Goal: Contribute content: Contribute content

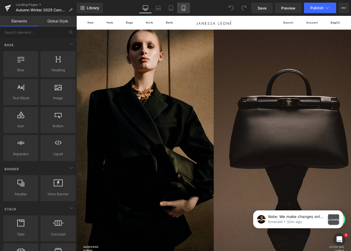
click at [186, 8] on icon at bounding box center [183, 7] width 5 height 5
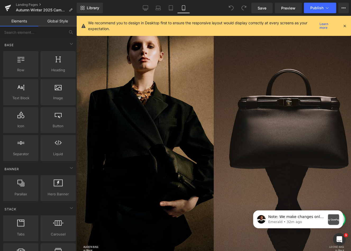
scroll to position [14, 0]
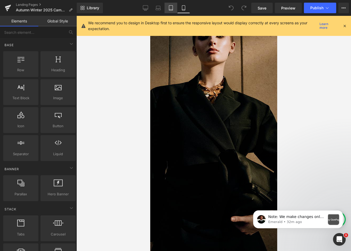
click at [170, 8] on icon at bounding box center [170, 7] width 5 height 5
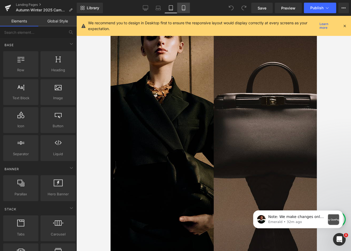
click at [184, 7] on icon at bounding box center [183, 7] width 5 height 5
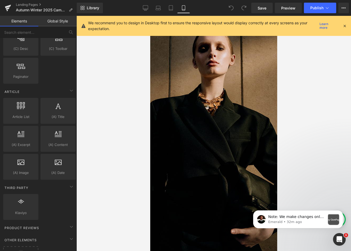
scroll to position [897, 0]
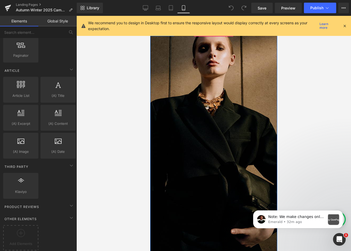
click at [194, 95] on div at bounding box center [213, 161] width 127 height 264
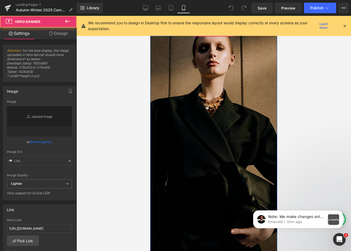
type input "[URL][DOMAIN_NAME]"
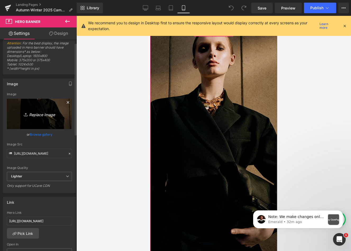
scroll to position [8, 0]
click at [69, 84] on icon "button" at bounding box center [70, 83] width 4 height 4
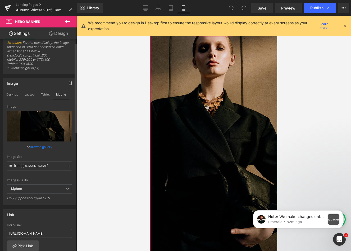
click at [69, 84] on icon "button" at bounding box center [70, 83] width 4 height 4
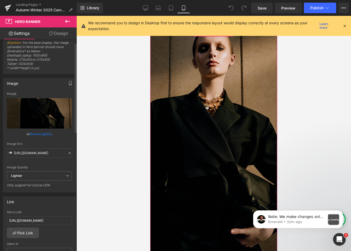
click at [69, 84] on icon "button" at bounding box center [70, 83] width 4 height 4
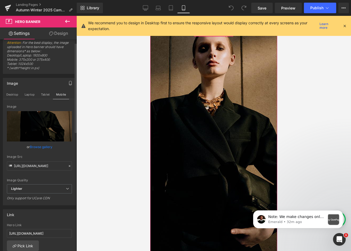
click at [69, 85] on icon "button" at bounding box center [70, 85] width 2 height 0
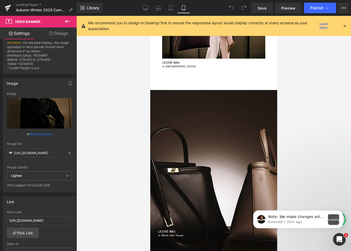
scroll to position [2088, 0]
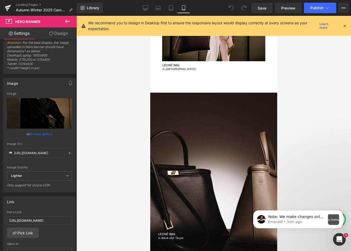
click at [197, 118] on div "LEONÉ BAG in Black and Taupe Heading" at bounding box center [213, 181] width 127 height 177
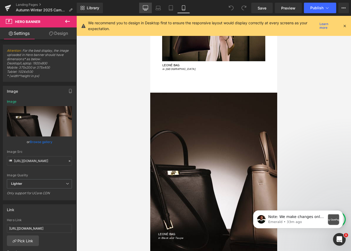
click at [145, 9] on icon at bounding box center [145, 9] width 5 height 0
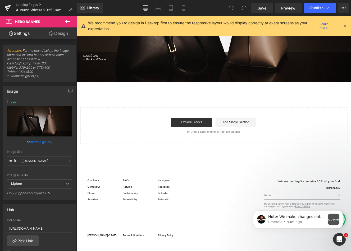
scroll to position [1382, 0]
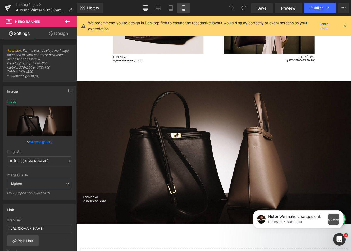
click at [183, 8] on icon at bounding box center [183, 7] width 5 height 5
type input "[URL][DOMAIN_NAME]"
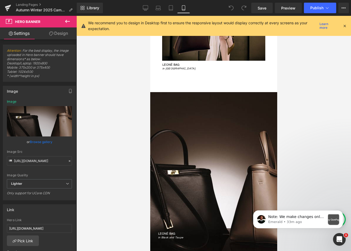
scroll to position [2089, 0]
click at [194, 162] on div "LEONÉ BAG in Black and Taupe" at bounding box center [213, 181] width 127 height 119
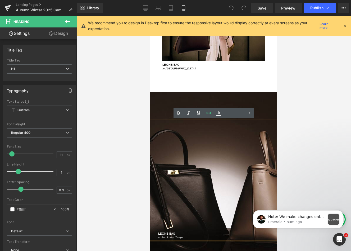
click at [169, 101] on div "LEONÉ BAG in Black and Taupe Heading" at bounding box center [213, 180] width 127 height 177
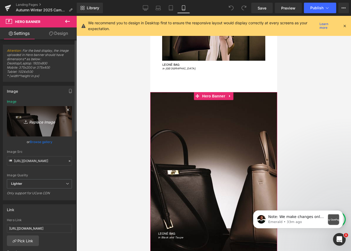
click at [40, 123] on icon "Replace Image" at bounding box center [39, 121] width 42 height 7
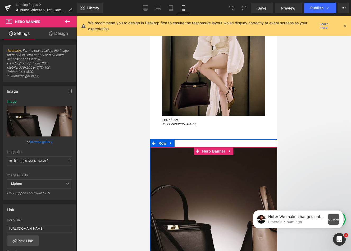
scroll to position [1957, 0]
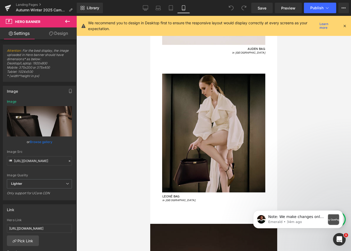
click at [209, 128] on img at bounding box center [213, 133] width 103 height 119
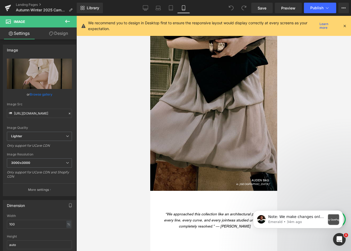
scroll to position [1597, 0]
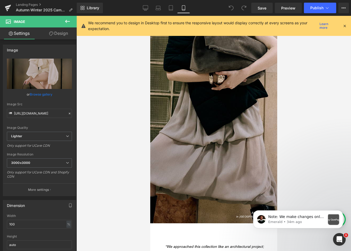
click at [198, 104] on div "AUDEN BAG in [GEOGRAPHIC_DATA]" at bounding box center [213, 152] width 127 height 135
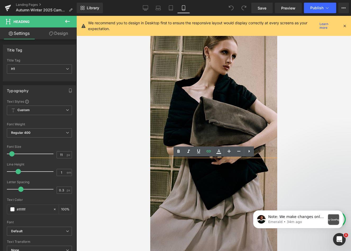
click at [209, 101] on div at bounding box center [213, 166] width 127 height 264
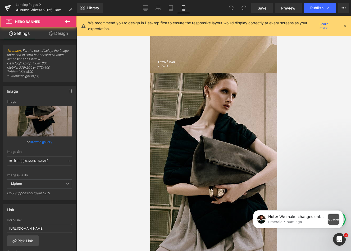
scroll to position [1480, 0]
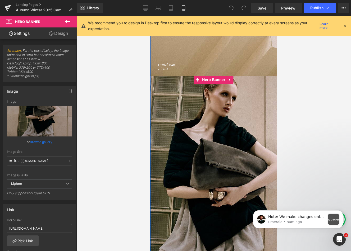
click at [204, 111] on div at bounding box center [213, 208] width 127 height 264
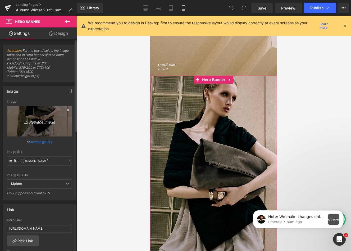
click at [42, 123] on icon "Replace Image" at bounding box center [39, 121] width 42 height 7
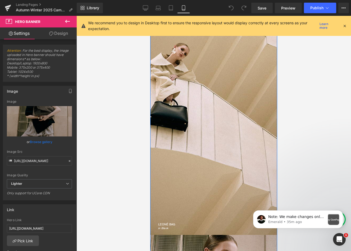
scroll to position [1316, 0]
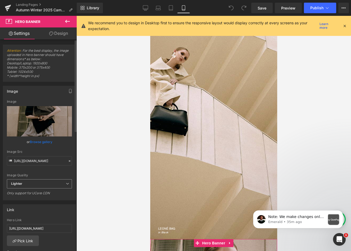
click at [36, 184] on span "Lighter" at bounding box center [39, 184] width 65 height 9
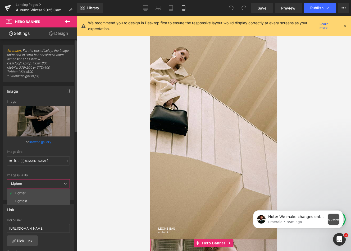
click at [36, 184] on span "Lighter" at bounding box center [38, 184] width 63 height 9
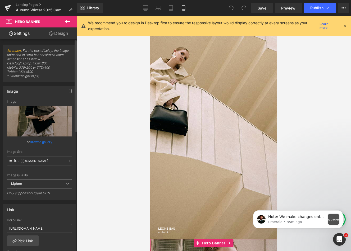
click at [36, 184] on span "Lighter" at bounding box center [39, 184] width 65 height 9
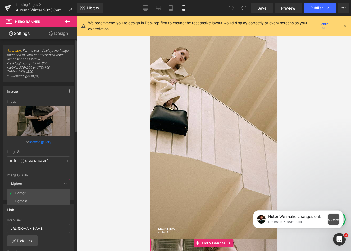
click at [40, 183] on span "Lighter" at bounding box center [38, 184] width 63 height 9
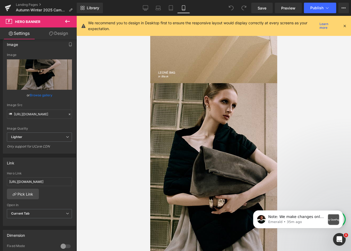
scroll to position [1387, 0]
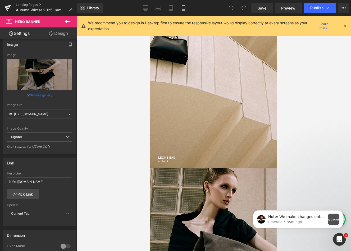
click at [194, 107] on div "LEONÉ BAG in Black" at bounding box center [213, 97] width 127 height 135
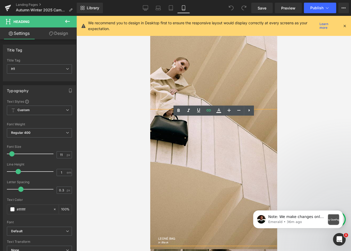
scroll to position [1273, 0]
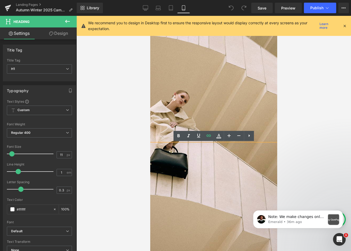
click at [202, 73] on div at bounding box center [213, 150] width 127 height 264
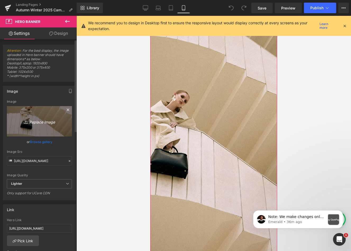
click at [42, 122] on icon "Replace Image" at bounding box center [39, 121] width 42 height 7
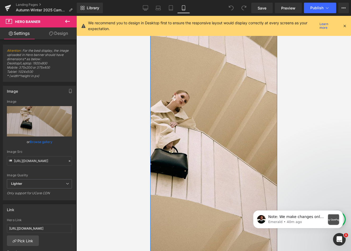
click at [190, 99] on div at bounding box center [213, 150] width 127 height 264
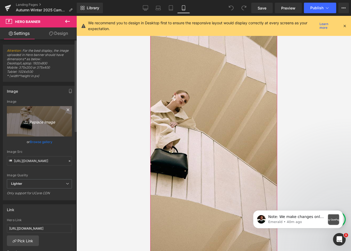
click at [39, 122] on icon "Replace Image" at bounding box center [39, 121] width 42 height 7
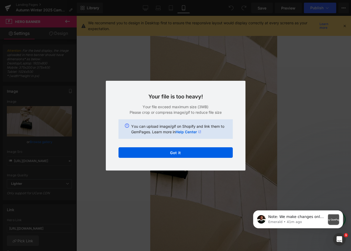
click at [41, 91] on div "Back to Library Insert Your file is too heavy! Your file exceed maximum size (3…" at bounding box center [175, 125] width 351 height 251
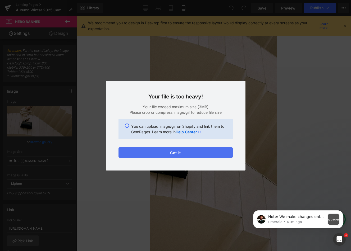
click at [152, 156] on button "Got it" at bounding box center [175, 153] width 114 height 11
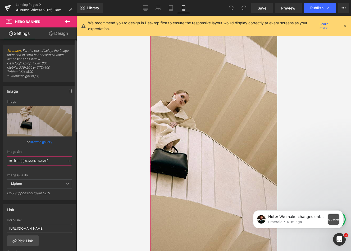
click at [30, 163] on input "[URL][DOMAIN_NAME]" at bounding box center [39, 161] width 65 height 9
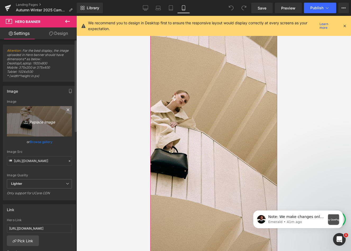
click at [37, 122] on icon "Replace Image" at bounding box center [39, 121] width 42 height 7
click at [45, 123] on icon "Replace Image" at bounding box center [39, 121] width 42 height 7
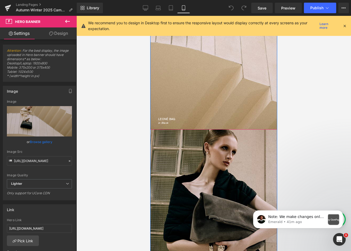
scroll to position [1428, 0]
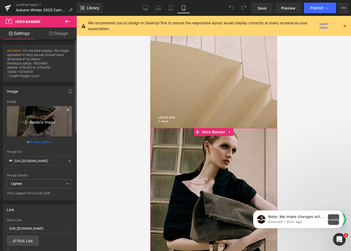
click at [37, 123] on icon "Replace Image" at bounding box center [39, 121] width 42 height 7
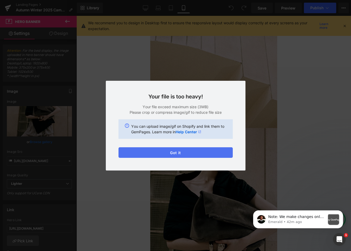
click at [131, 148] on button "Got it" at bounding box center [175, 153] width 114 height 11
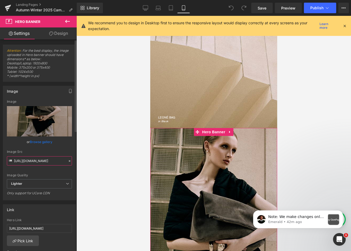
click at [26, 158] on input "[URL][DOMAIN_NAME]" at bounding box center [39, 161] width 65 height 9
paste input "[DOMAIN_NAME][URL]"
type input "[URL][DOMAIN_NAME]"
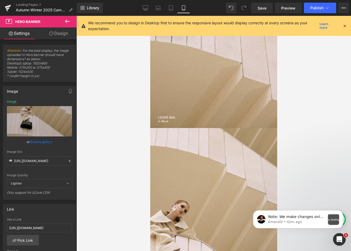
click at [186, 89] on div "LEONÉ BAG in Black" at bounding box center [213, 56] width 127 height 135
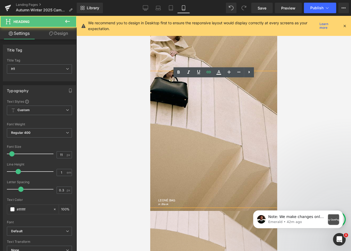
scroll to position [1304, 0]
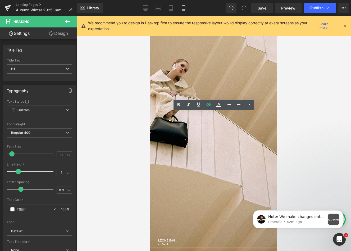
click at [177, 71] on div at bounding box center [213, 119] width 127 height 264
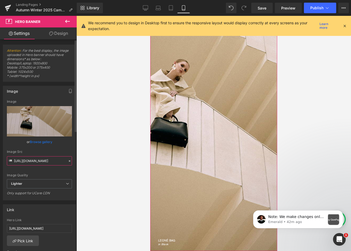
click at [28, 163] on input "[URL][DOMAIN_NAME]" at bounding box center [39, 161] width 65 height 9
paste input "[DOMAIN_NAME][URL]"
type input "[URL][DOMAIN_NAME]"
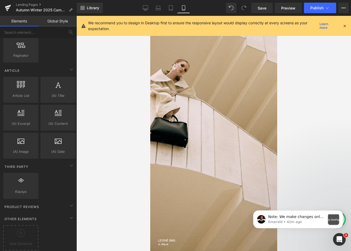
click at [109, 125] on div at bounding box center [213, 134] width 274 height 236
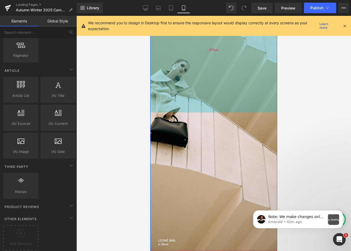
click at [190, 96] on div "475px" at bounding box center [213, 50] width 127 height 126
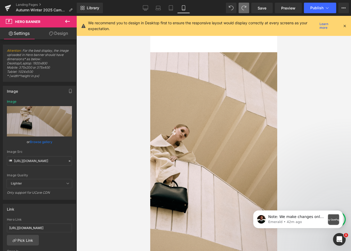
scroll to position [1195, 0]
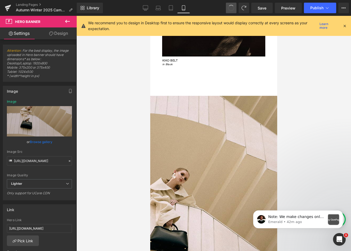
type input "[URL][DOMAIN_NAME]"
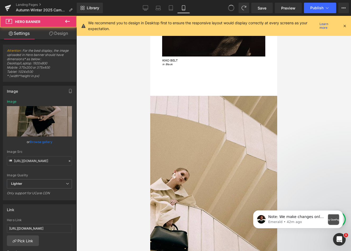
type input "[URL][DOMAIN_NAME]"
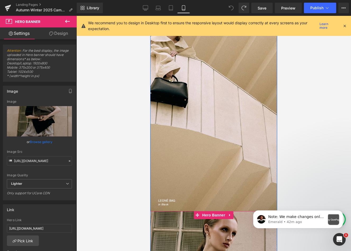
scroll to position [1319, 0]
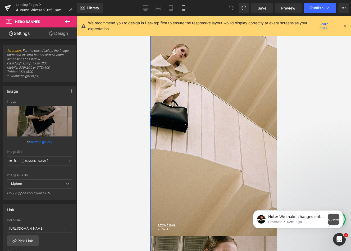
click at [201, 75] on div "LEONÉ BAG in Black Heading Hero Banner 475px" at bounding box center [213, 104] width 127 height 264
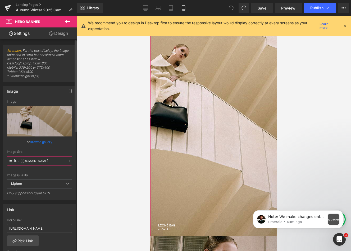
click at [35, 162] on input "[URL][DOMAIN_NAME]" at bounding box center [39, 161] width 65 height 9
paste input "[DOMAIN_NAME][URL]"
type input "[URL][DOMAIN_NAME]"
click at [103, 153] on div at bounding box center [213, 134] width 274 height 236
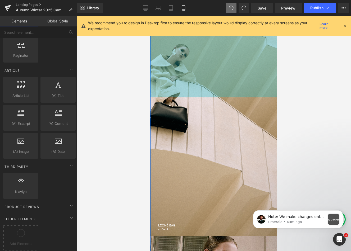
click at [180, 86] on div "475px" at bounding box center [213, 35] width 127 height 126
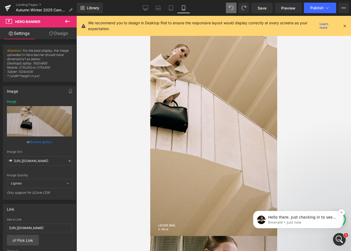
click at [304, 220] on p "Hello there. Just checking in to see if the solution we shared earlier worked f…" at bounding box center [302, 217] width 68 height 5
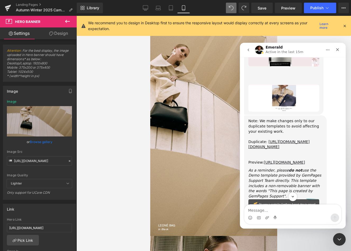
scroll to position [8465, 0]
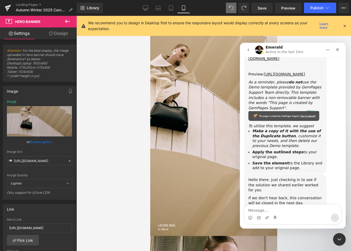
click at [35, 163] on div at bounding box center [175, 118] width 351 height 236
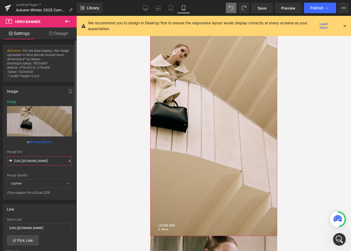
click at [38, 160] on input "[URL][DOMAIN_NAME]" at bounding box center [39, 161] width 65 height 9
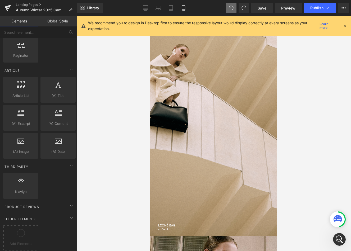
click at [122, 138] on div at bounding box center [213, 134] width 274 height 236
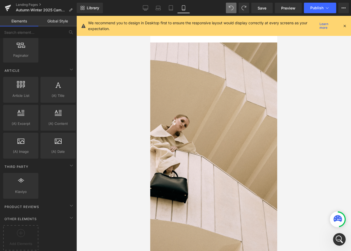
scroll to position [1289, 0]
